Goal: Information Seeking & Learning: Learn about a topic

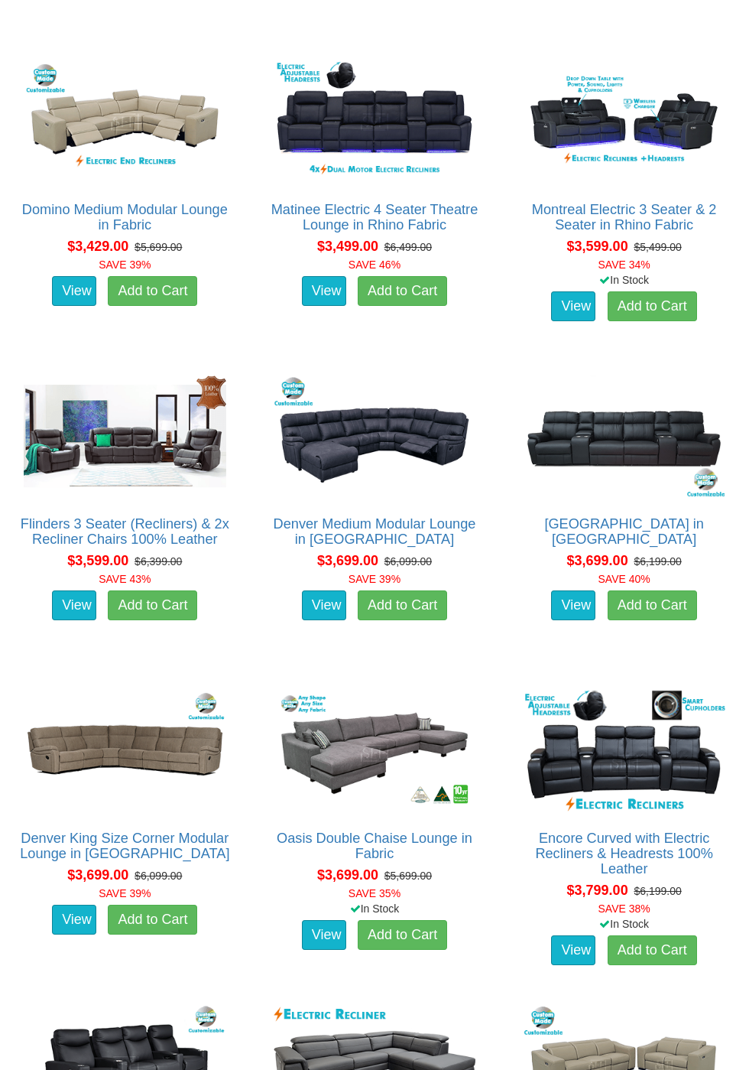
scroll to position [7097, 0]
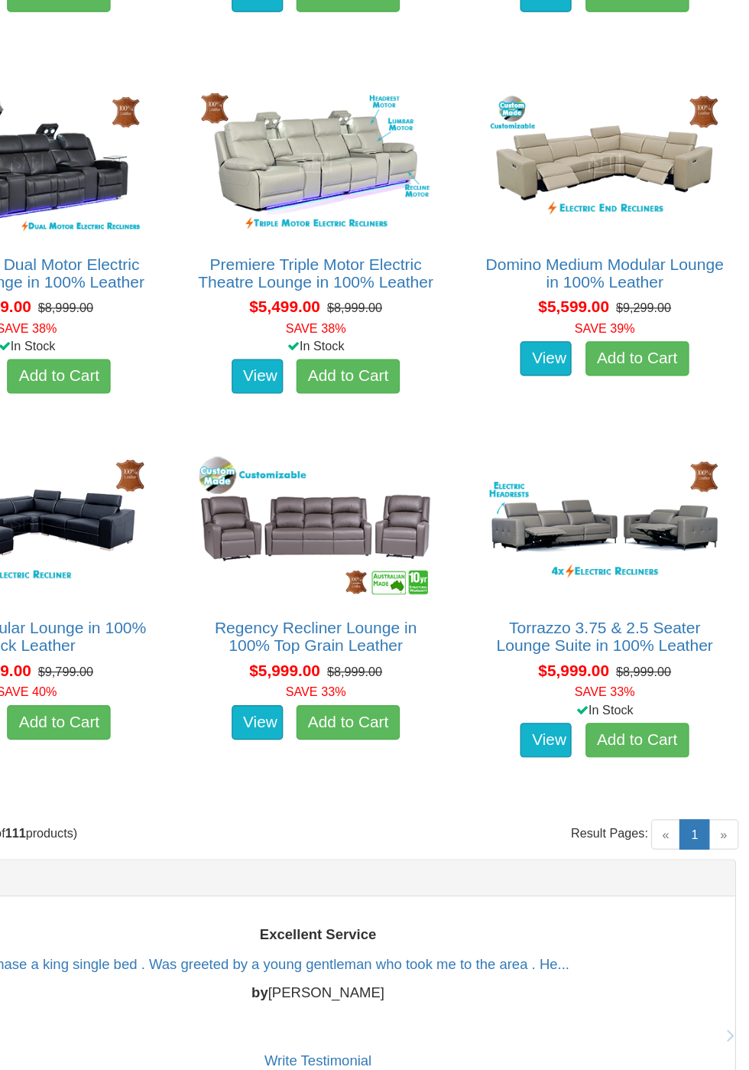
scroll to position [11765, 0]
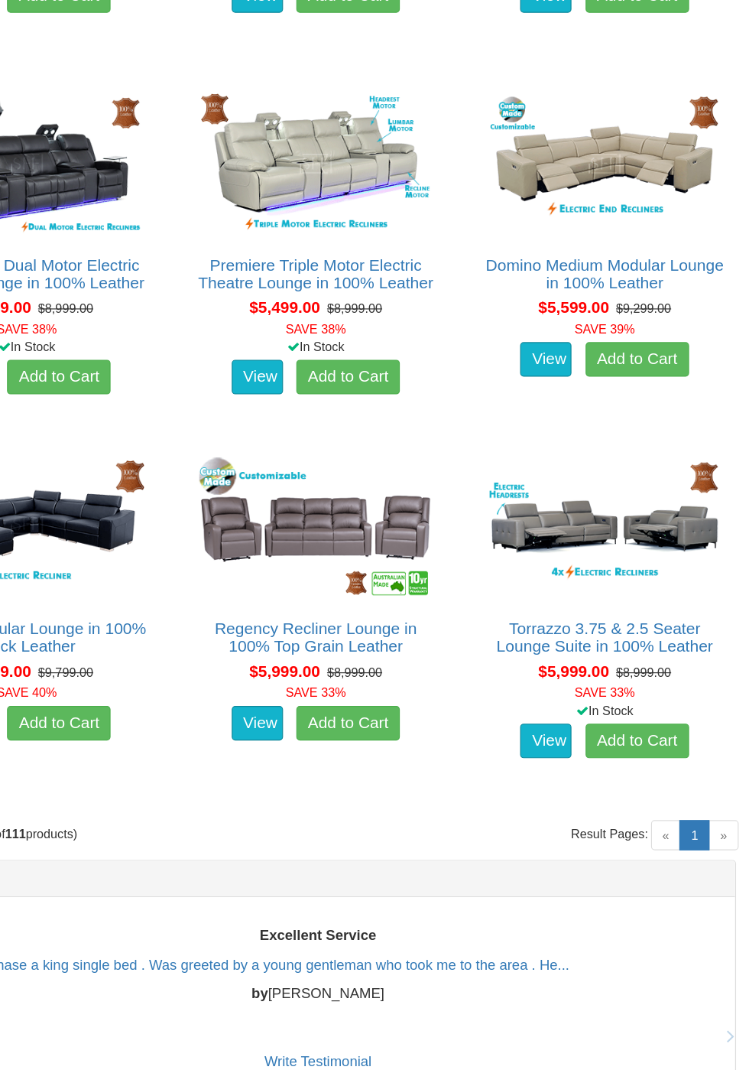
click at [728, 742] on span "»" at bounding box center [727, 745] width 26 height 26
click at [728, 741] on span "»" at bounding box center [727, 745] width 26 height 26
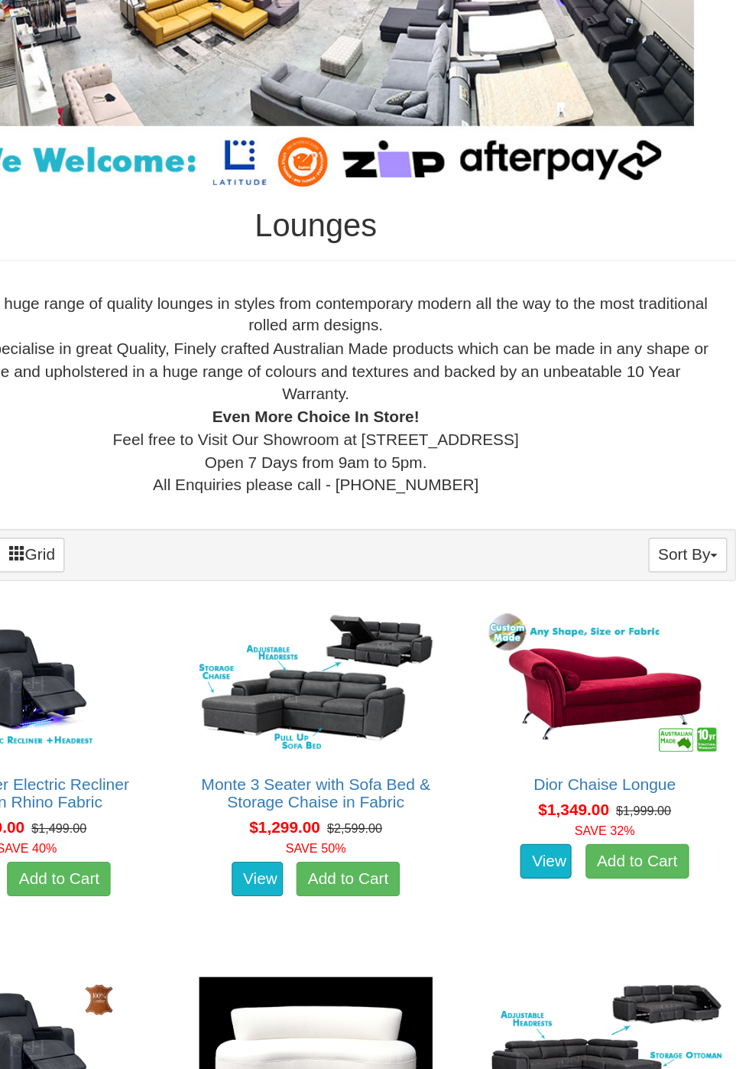
scroll to position [0, 0]
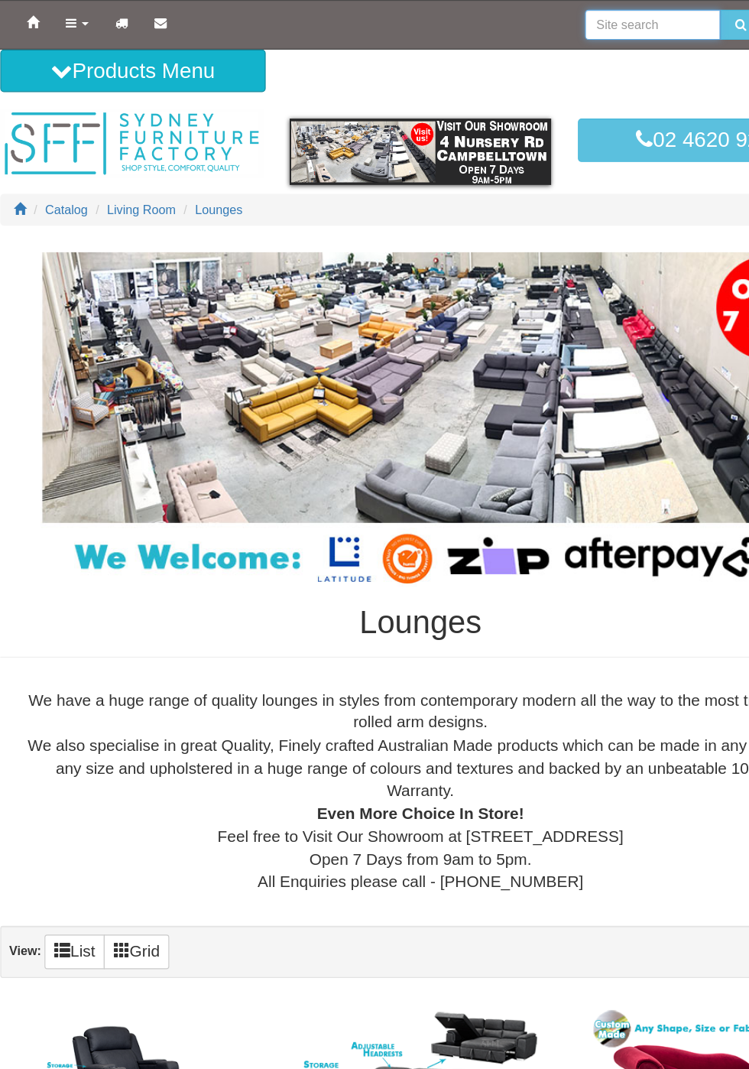
click at [541, 15] on input "search" at bounding box center [575, 21] width 117 height 26
type input "Armchairs"
click at [634, 8] on button "submit" at bounding box center [652, 21] width 36 height 26
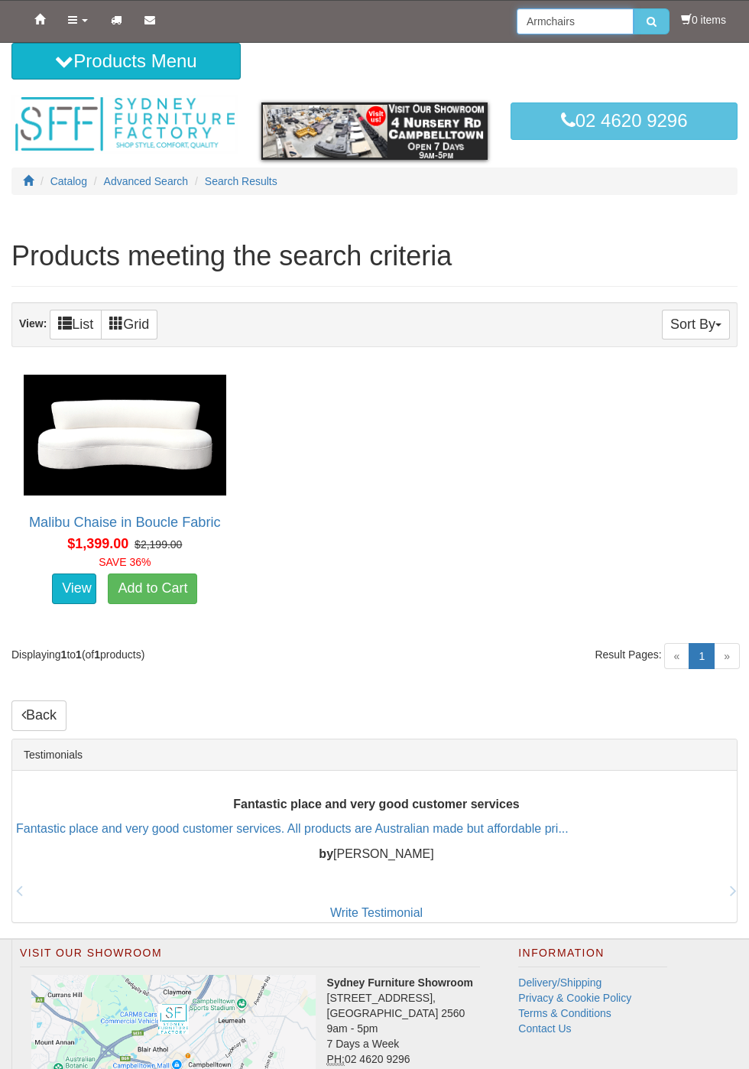
click at [596, 18] on input "Armchairs" at bounding box center [575, 21] width 117 height 26
type input "A"
type input "Single easy chairs"
click at [634, 8] on button "submit" at bounding box center [652, 21] width 36 height 26
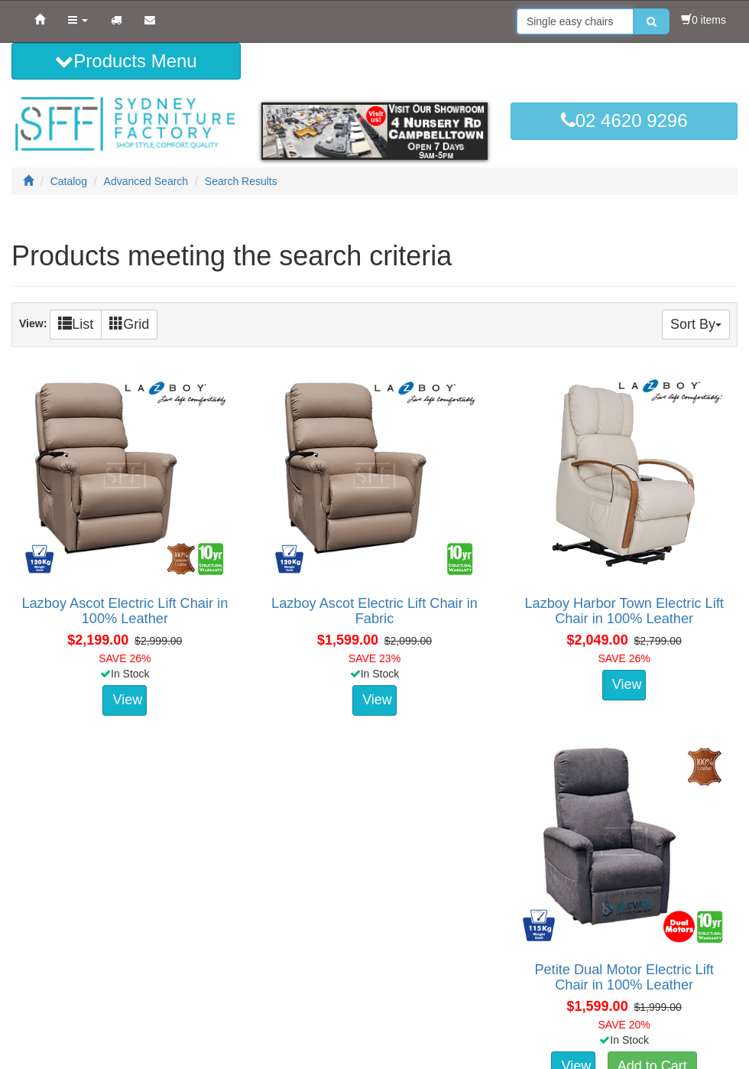
click at [580, 19] on input "Single easy chairs" at bounding box center [575, 21] width 117 height 26
type input "Single chairs"
click at [634, 8] on button "submit" at bounding box center [652, 21] width 36 height 26
click at [554, 18] on input "Single chairs" at bounding box center [575, 21] width 117 height 26
click at [562, 20] on input "Single chairs" at bounding box center [575, 21] width 117 height 26
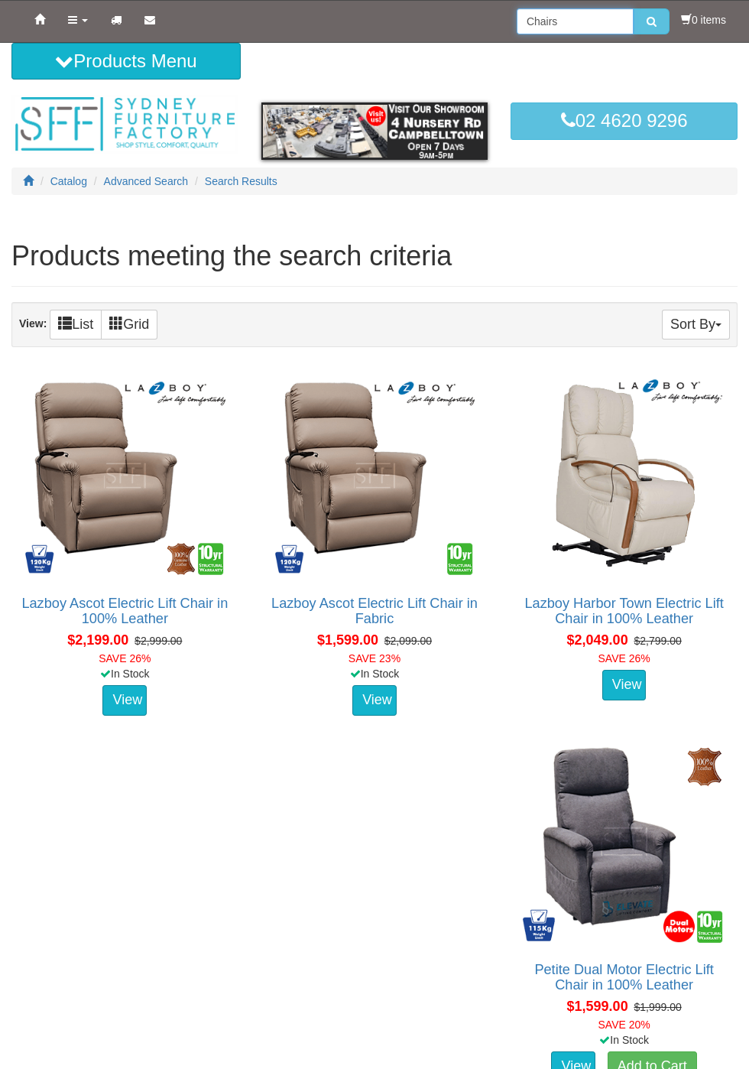
type input "Chairs"
click at [634, 8] on button "submit" at bounding box center [652, 21] width 36 height 26
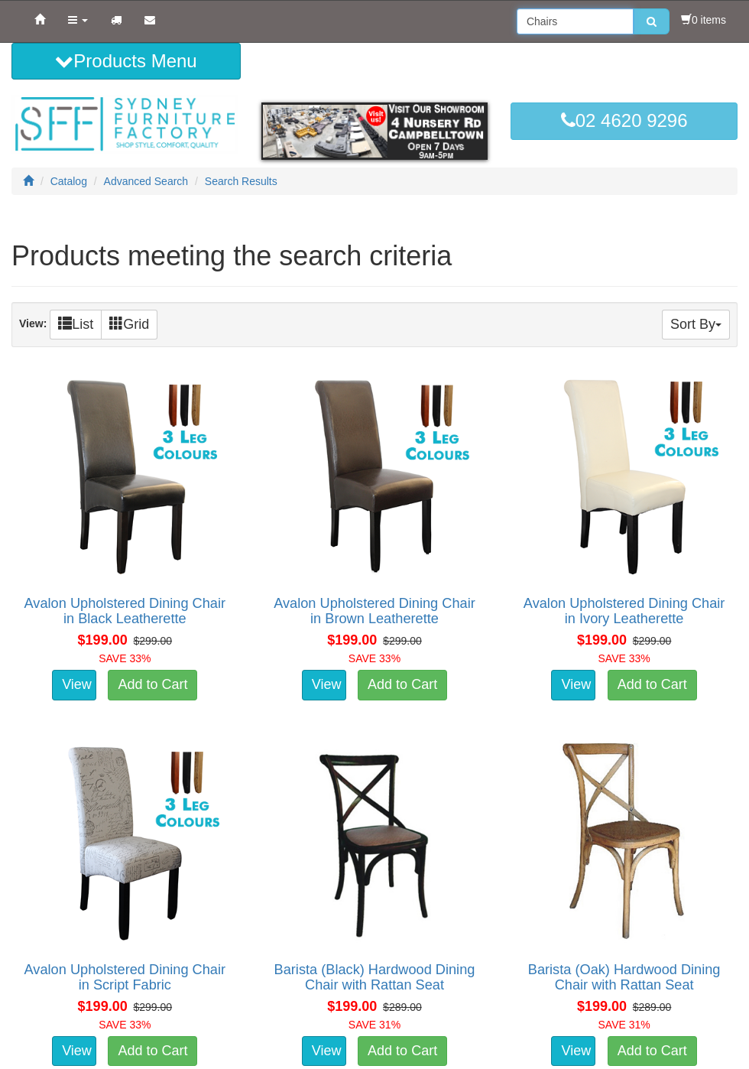
click at [524, 21] on input "Chairs" at bounding box center [575, 21] width 117 height 26
type input "Occasinal Chairs"
click at [634, 8] on button "submit" at bounding box center [652, 21] width 36 height 26
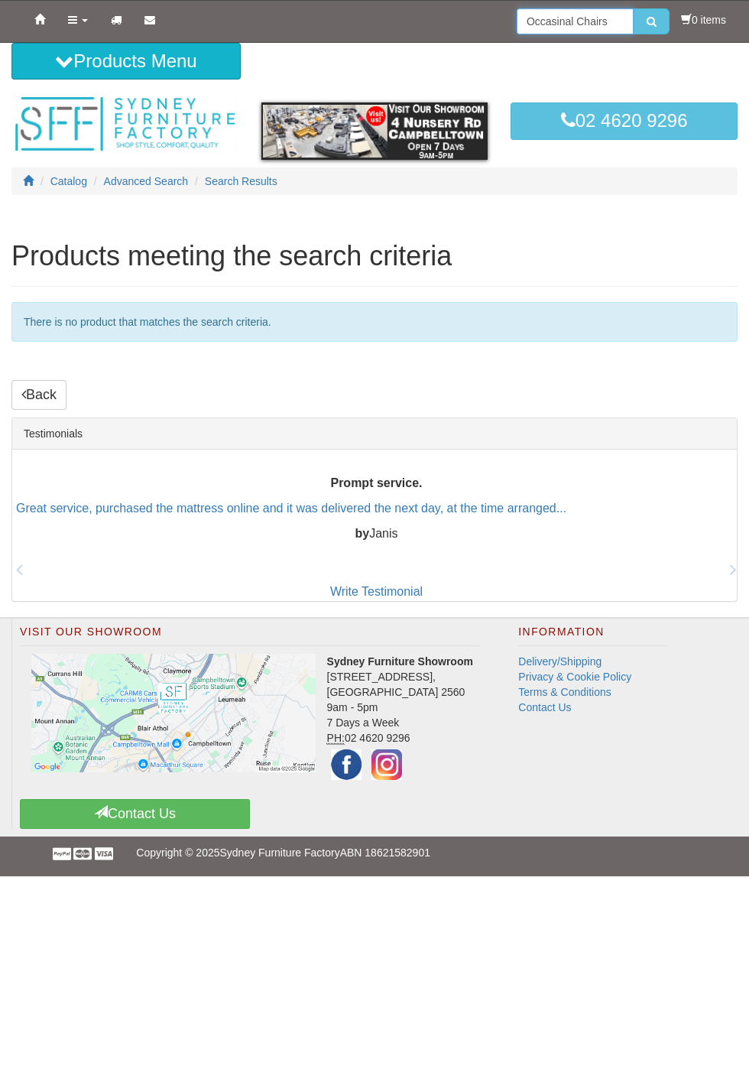
click at [566, 22] on input "Occasinal Chairs" at bounding box center [575, 21] width 117 height 26
type input "Occassional Chairs"
click at [634, 8] on button "submit" at bounding box center [652, 21] width 36 height 26
click at [62, 176] on span "Catalog" at bounding box center [68, 181] width 37 height 12
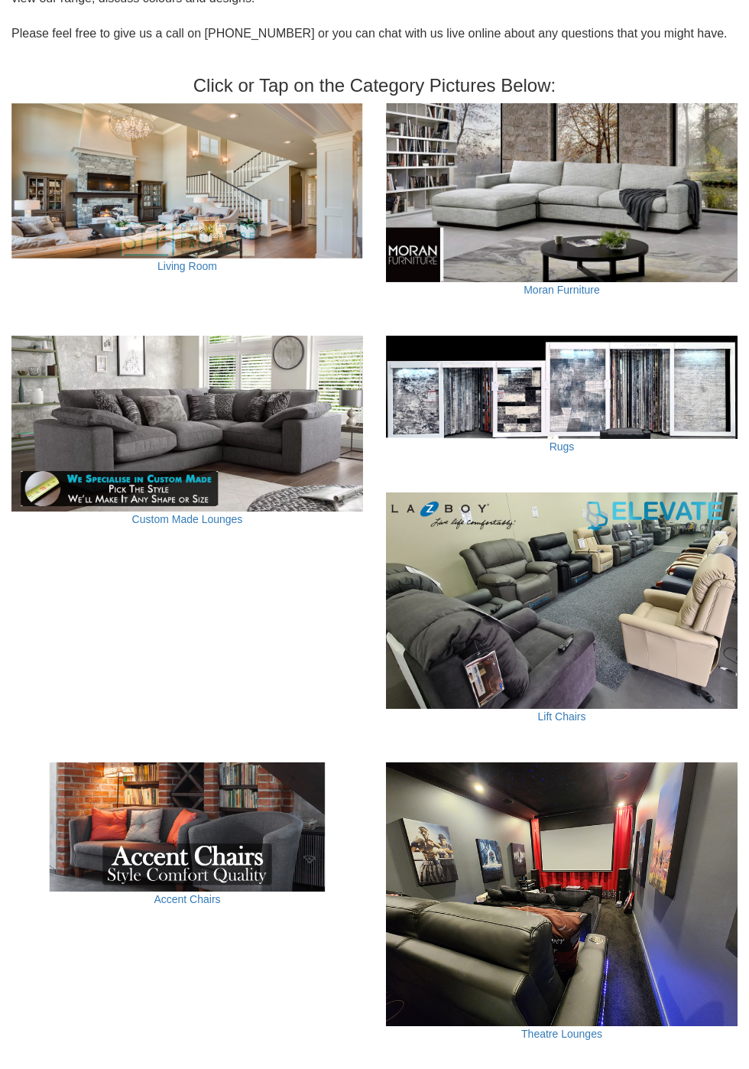
scroll to position [500, 0]
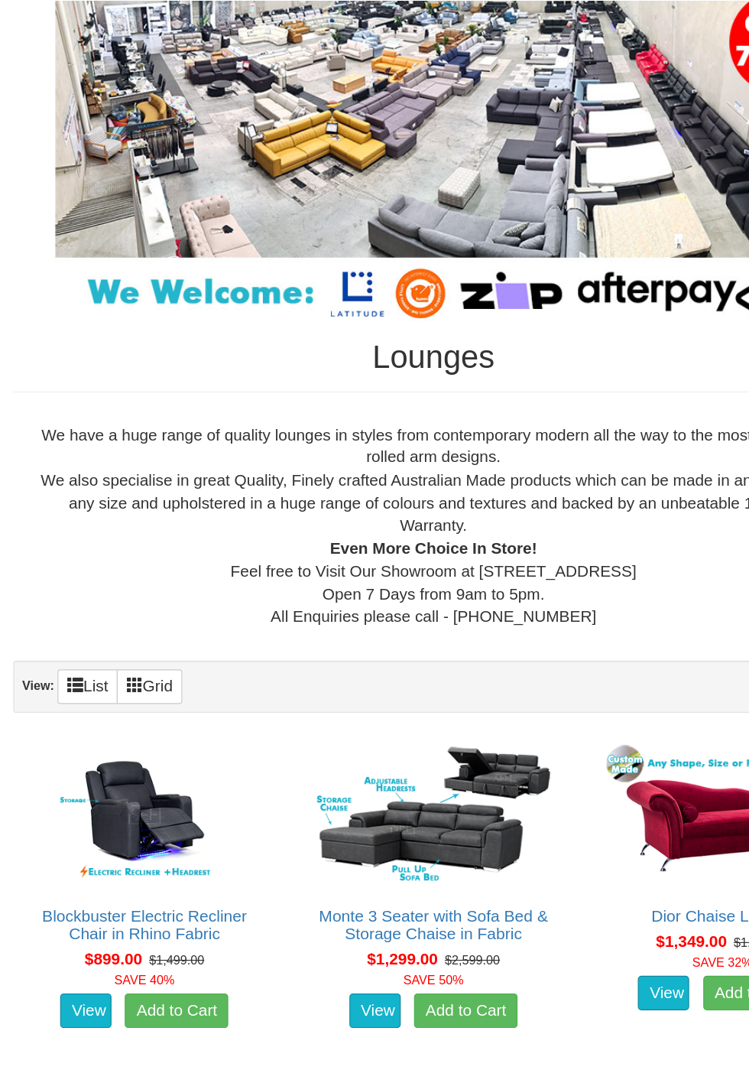
scroll to position [93, 0]
